Goal: Find specific page/section: Find specific page/section

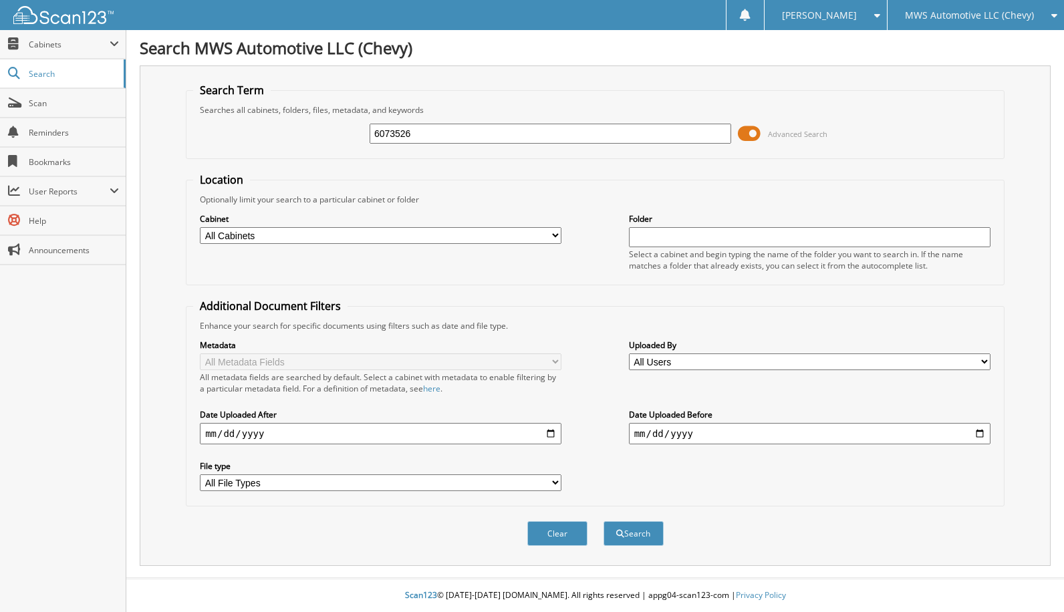
type input "6073526"
click at [604, 521] on button "Search" at bounding box center [634, 533] width 60 height 25
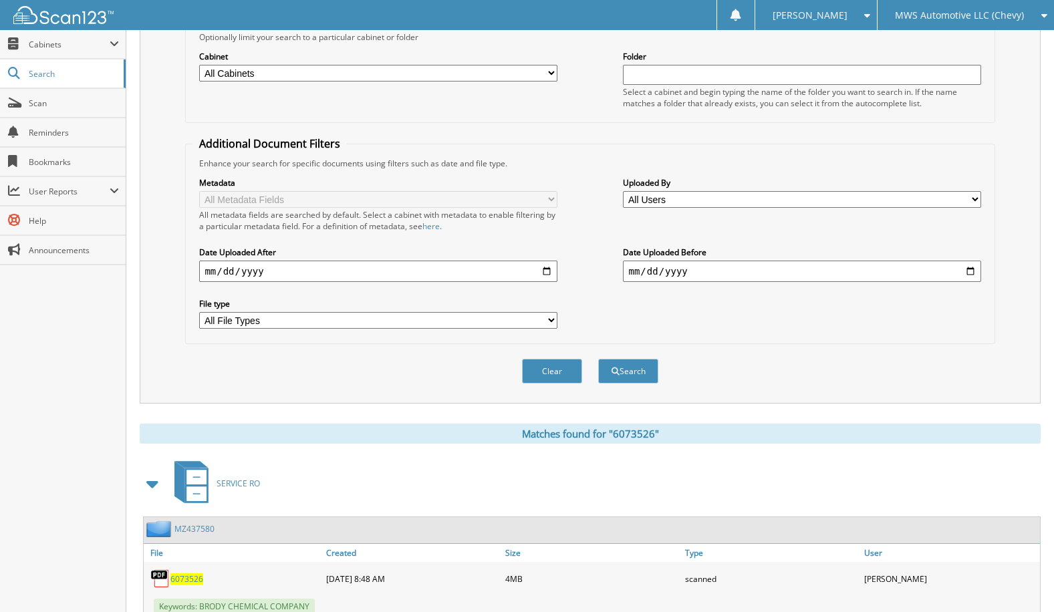
scroll to position [209, 0]
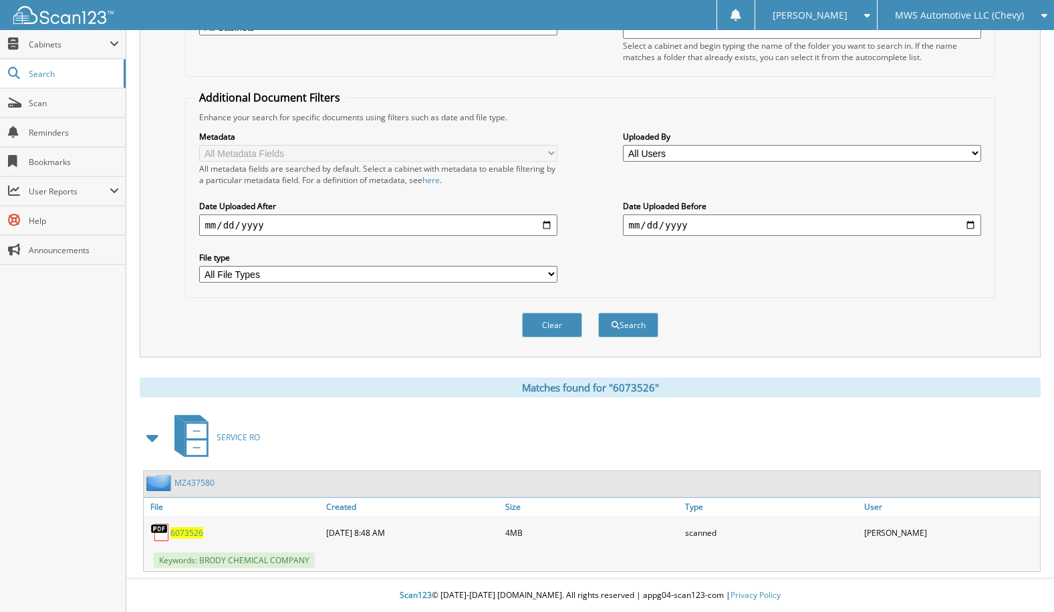
click at [188, 535] on span "6073526" at bounding box center [186, 532] width 33 height 11
